Goal: Task Accomplishment & Management: Manage account settings

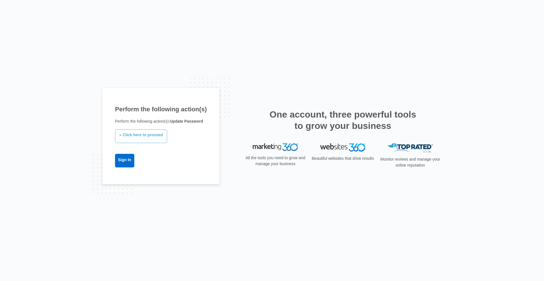
click at [143, 137] on link "» Click here to proceed" at bounding box center [141, 136] width 52 height 14
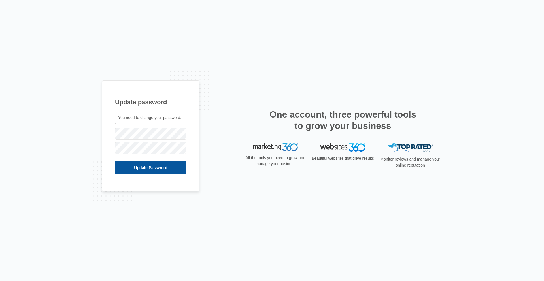
click at [155, 167] on input "Update Password" at bounding box center [150, 168] width 71 height 14
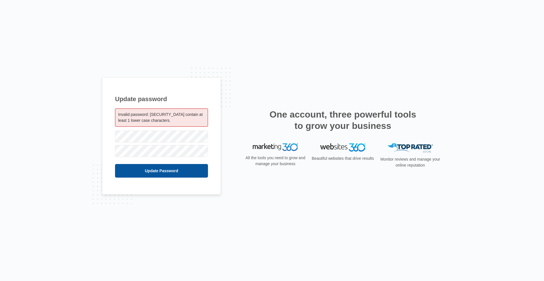
click at [158, 170] on input "Update Password" at bounding box center [161, 171] width 93 height 14
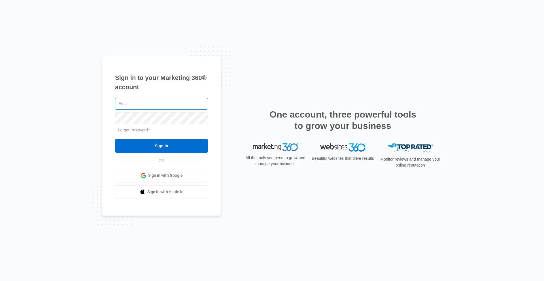
click at [163, 106] on input "text" at bounding box center [161, 104] width 93 height 12
click at [164, 103] on input "text" at bounding box center [161, 104] width 93 height 12
type input "[EMAIL_ADDRESS][DOMAIN_NAME]"
click at [115, 139] on input "Sign In" at bounding box center [161, 146] width 93 height 14
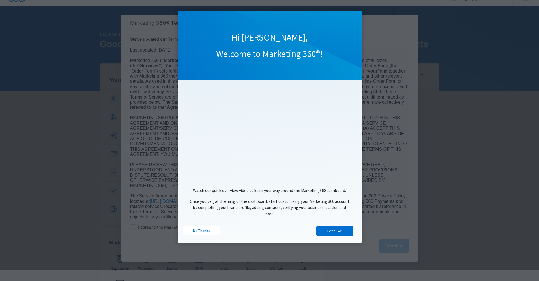
scroll to position [30, 0]
